Goal: Navigation & Orientation: Understand site structure

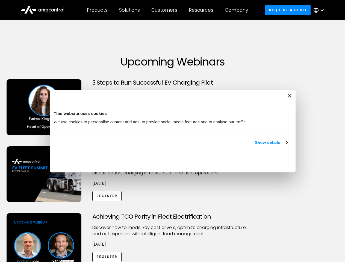
click at [255, 146] on link "Show details" at bounding box center [271, 142] width 32 height 7
click at [0, 0] on div "Necessary cookies help make a website usable by enabling basic functions like p…" at bounding box center [0, 0] width 0 height 0
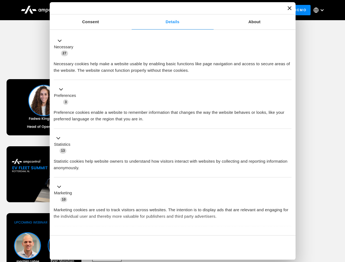
click at [339, 220] on div "Achieving TCO Parity in Fleet Electrification Discover how to model key cost dr…" at bounding box center [172, 256] width 343 height 86
click at [168, 10] on div "Customers" at bounding box center [164, 10] width 26 height 6
click at [97, 10] on div "Products" at bounding box center [97, 10] width 21 height 6
click at [130, 10] on div "Solutions" at bounding box center [129, 10] width 21 height 6
click at [165, 10] on div "Customers" at bounding box center [164, 10] width 26 height 6
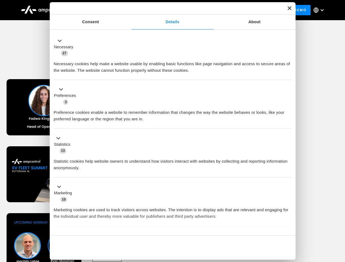
click at [202, 10] on div "Resources" at bounding box center [201, 10] width 25 height 6
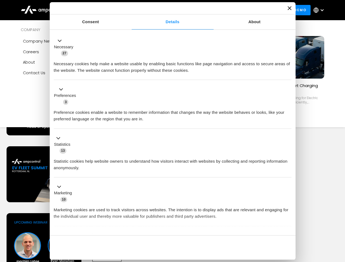
click at [238, 10] on div "Company" at bounding box center [236, 10] width 23 height 6
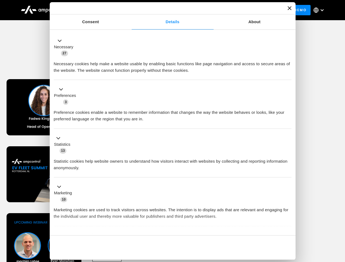
click at [320, 10] on div at bounding box center [322, 10] width 4 height 4
